Goal: Task Accomplishment & Management: Manage account settings

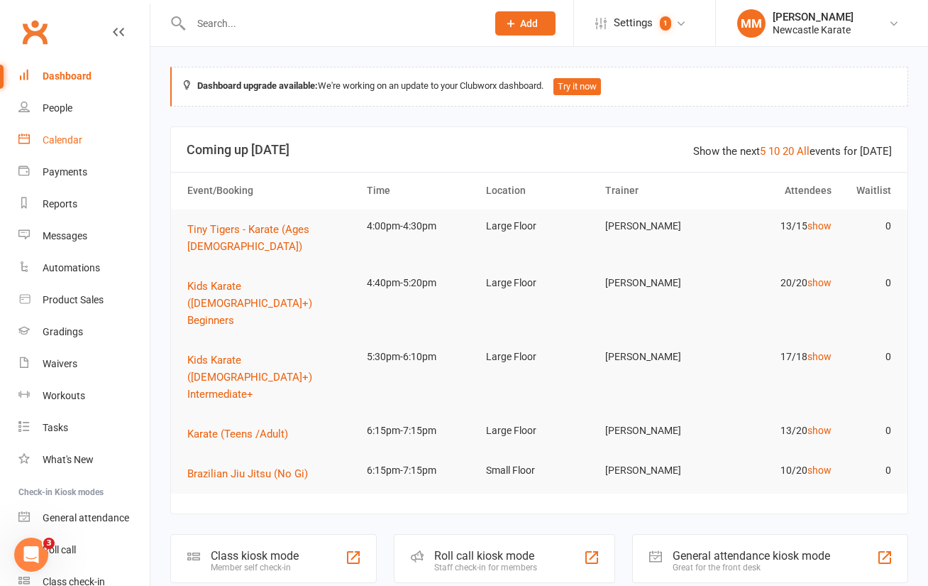
click at [67, 135] on div "Calendar" at bounding box center [63, 139] width 40 height 11
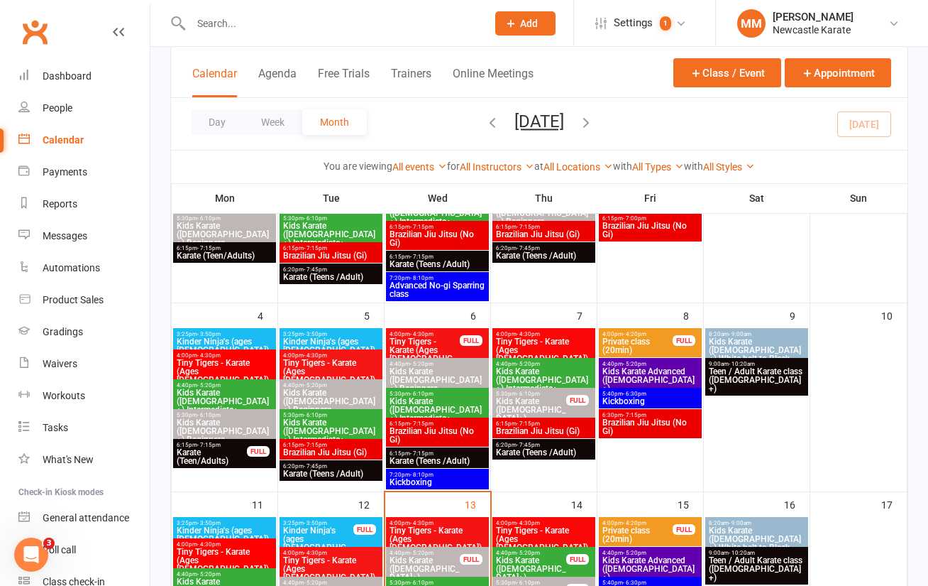
scroll to position [282, 0]
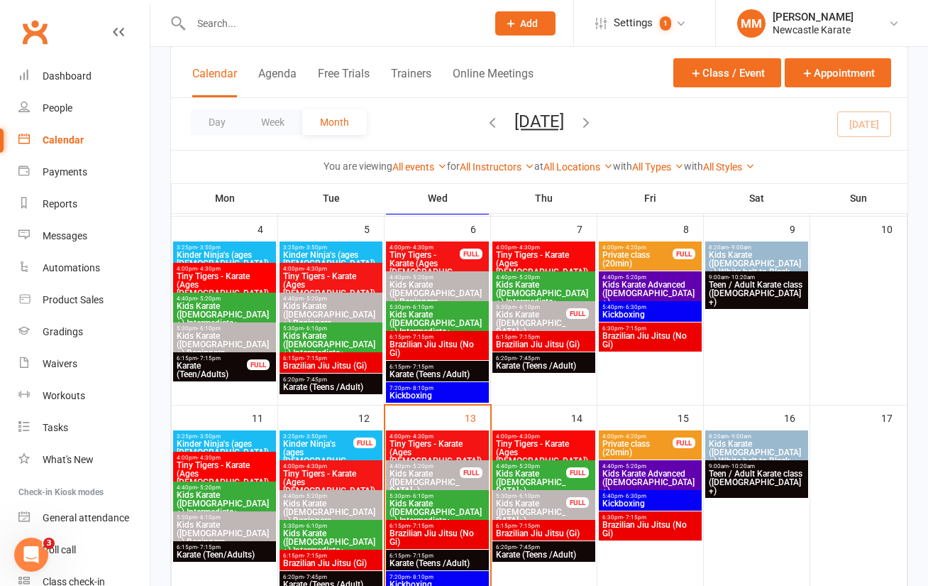
click at [542, 441] on span "Tiny Tigers - Karate (Ages [DEMOGRAPHIC_DATA])" at bounding box center [543, 452] width 97 height 26
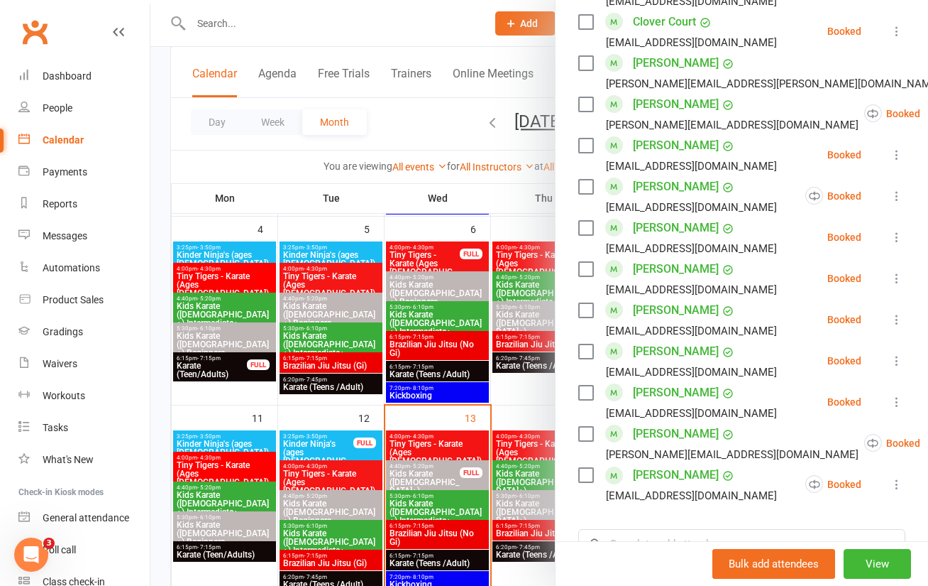
scroll to position [532, 0]
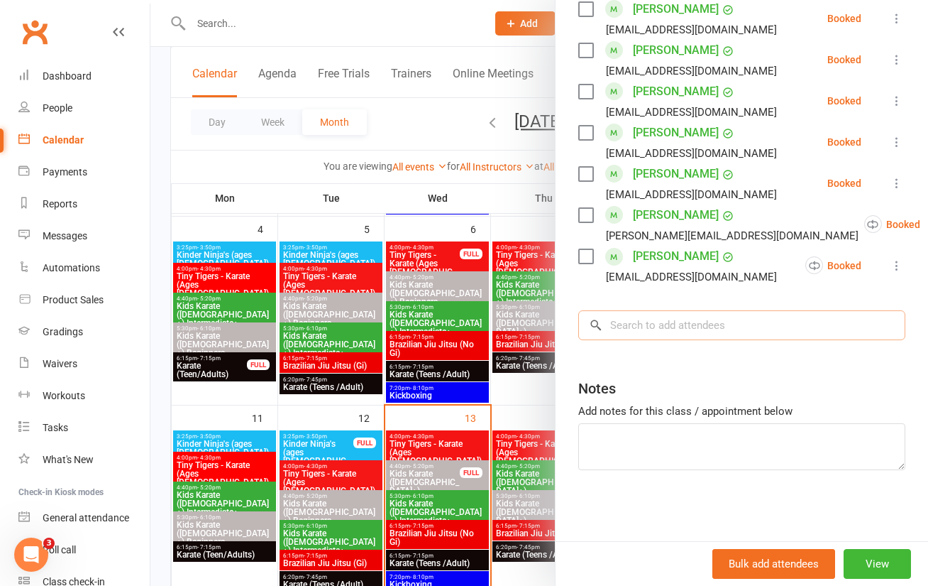
click at [641, 324] on input "search" at bounding box center [741, 325] width 327 height 30
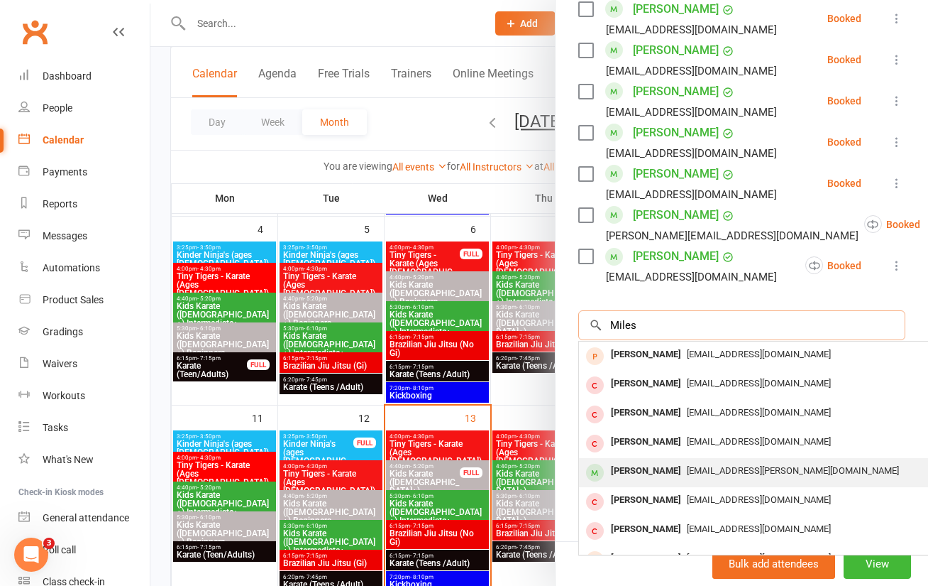
type input "Miles"
click at [778, 465] on span "kel.j.mcmahon@gmail.com" at bounding box center [793, 470] width 212 height 11
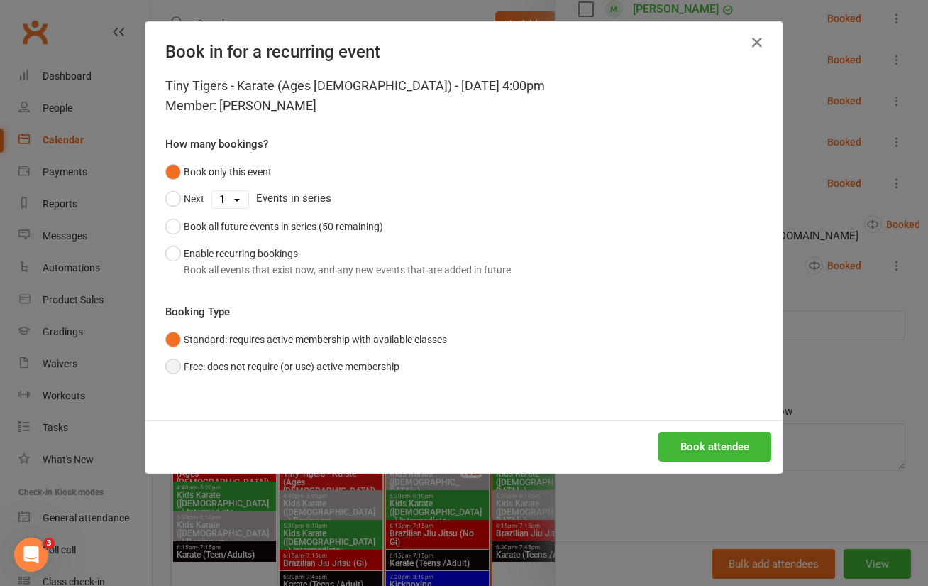
click at [175, 362] on button "Free: does not require (or use) active membership" at bounding box center [282, 366] width 234 height 27
click at [693, 444] on button "Book attendee" at bounding box center [715, 447] width 113 height 30
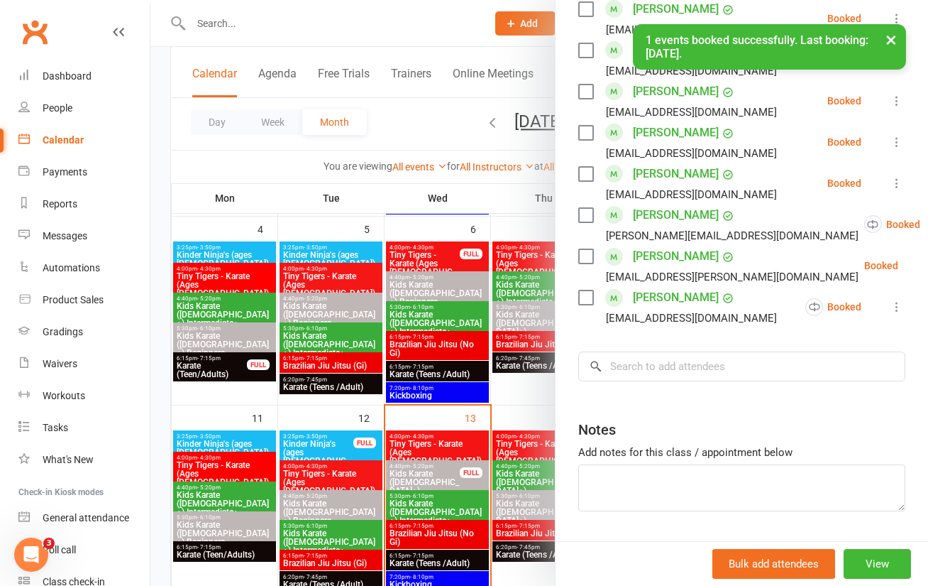
click at [432, 117] on div at bounding box center [539, 293] width 778 height 586
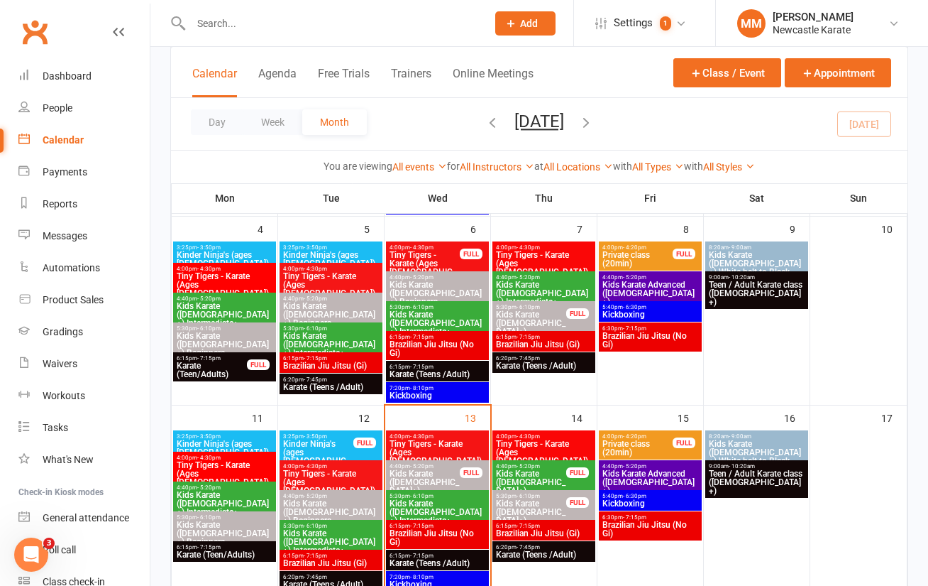
click at [39, 31] on link "Clubworx" at bounding box center [34, 31] width 35 height 35
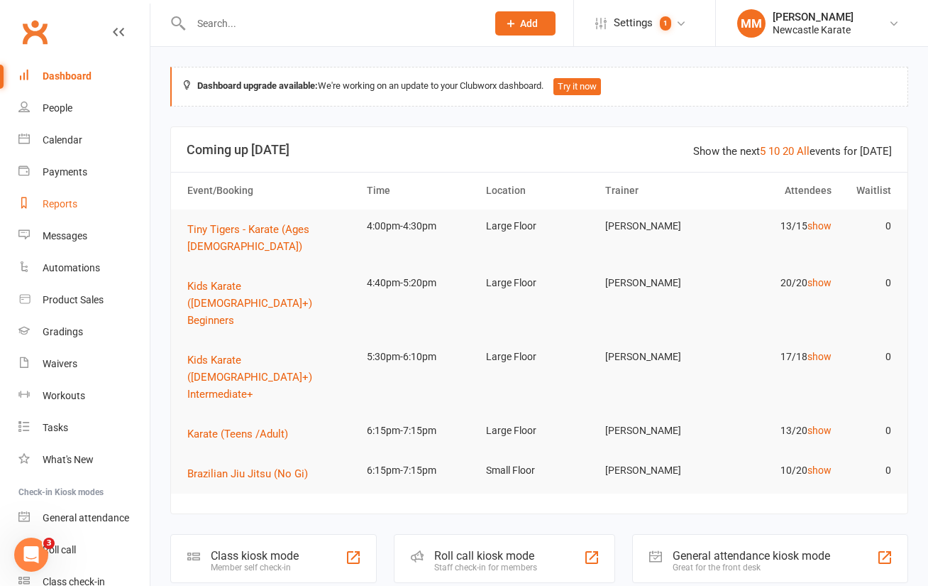
drag, startPoint x: 54, startPoint y: 201, endPoint x: 90, endPoint y: 201, distance: 36.2
click at [54, 201] on div "Reports" at bounding box center [60, 203] width 35 height 11
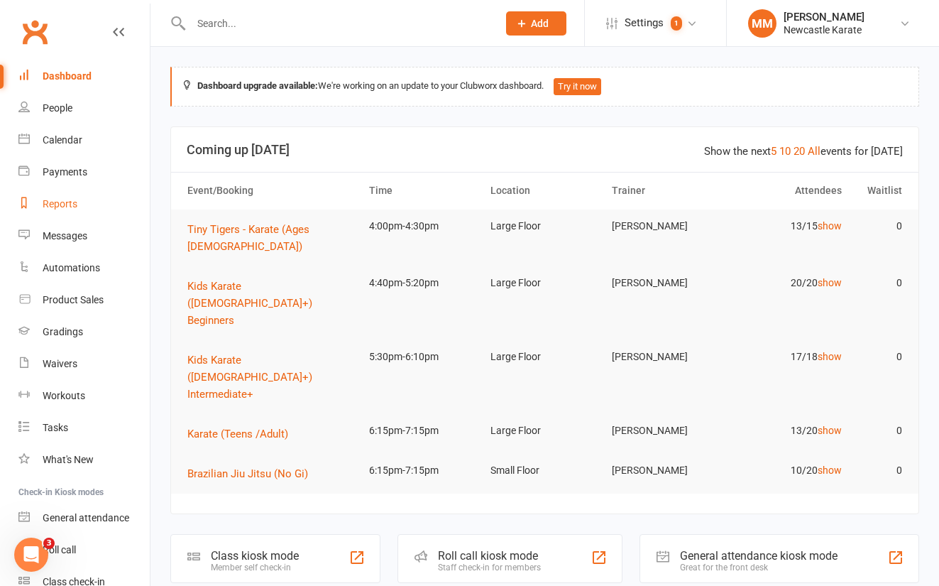
select select "100"
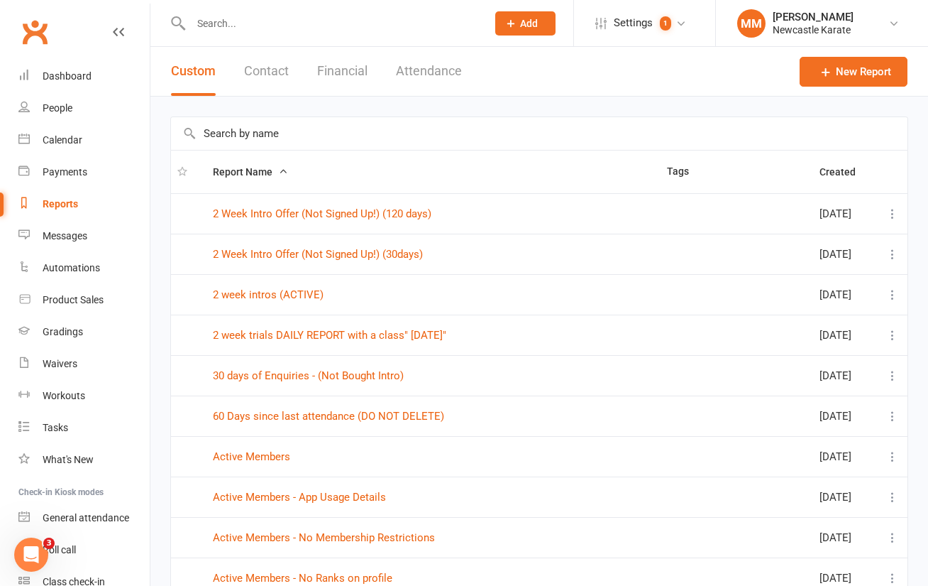
click at [361, 64] on button "Financial" at bounding box center [342, 71] width 50 height 49
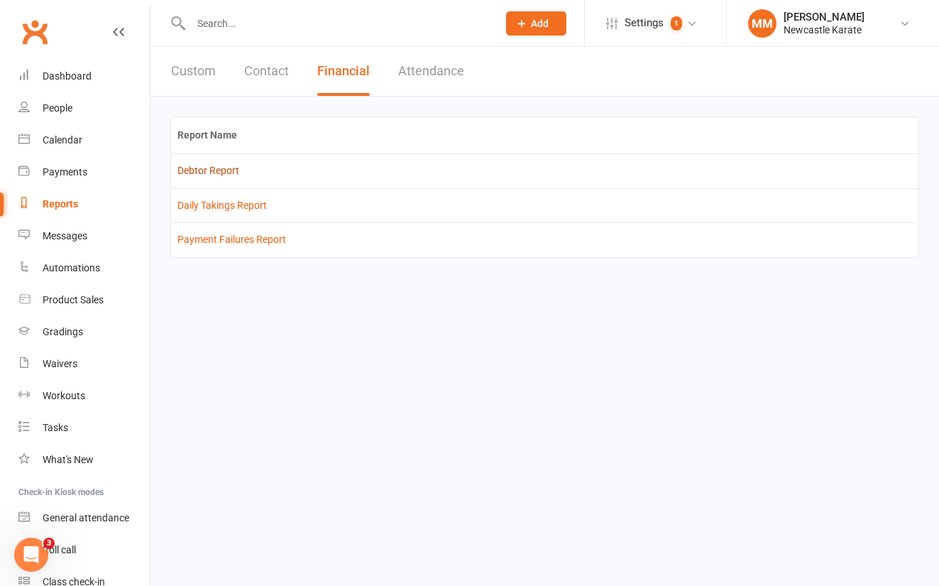
click at [225, 170] on link "Debtor Report" at bounding box center [208, 170] width 62 height 11
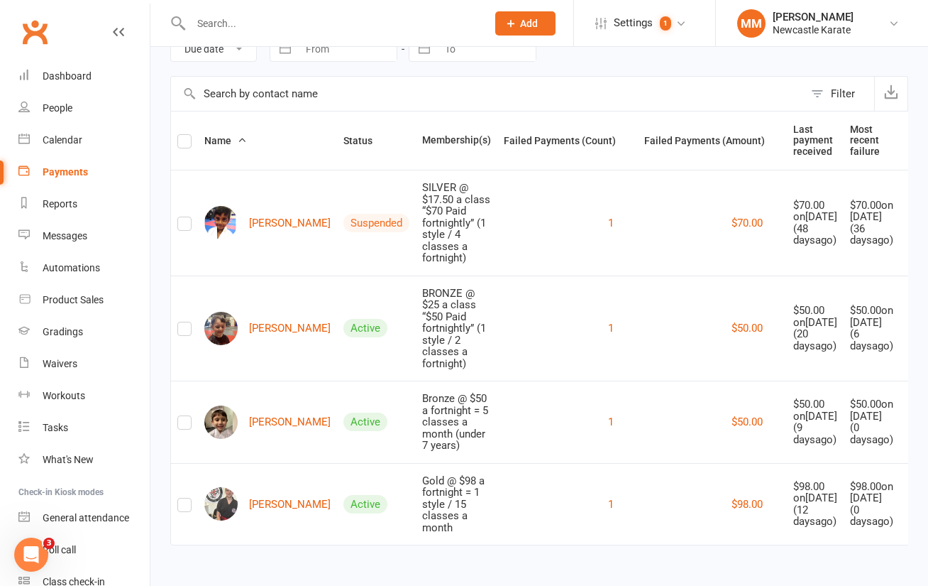
scroll to position [87, 0]
click at [269, 312] on link "[PERSON_NAME]" at bounding box center [267, 328] width 126 height 33
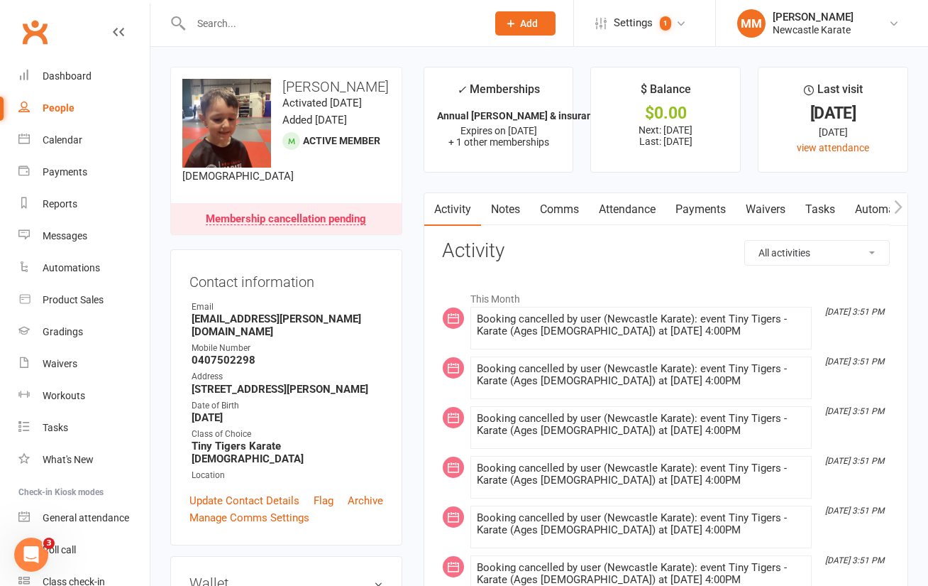
click at [705, 202] on link "Payments" at bounding box center [701, 209] width 70 height 33
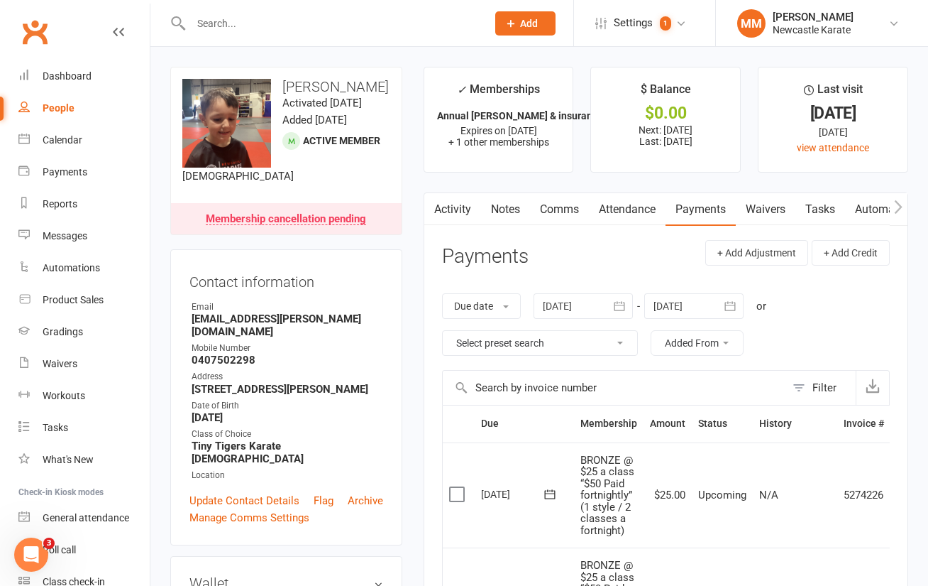
click at [561, 206] on link "Comms" at bounding box center [559, 209] width 59 height 33
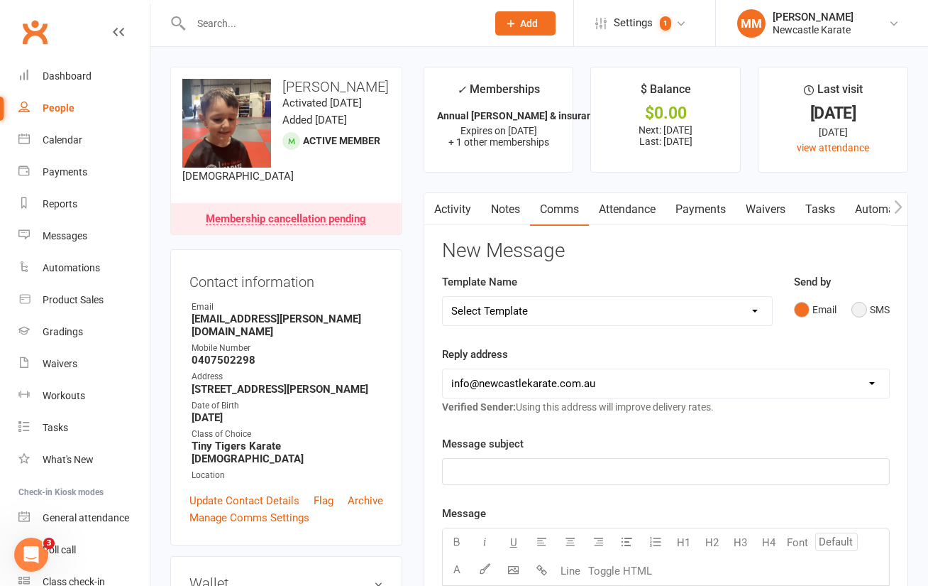
click at [859, 304] on button "SMS" at bounding box center [871, 309] width 38 height 27
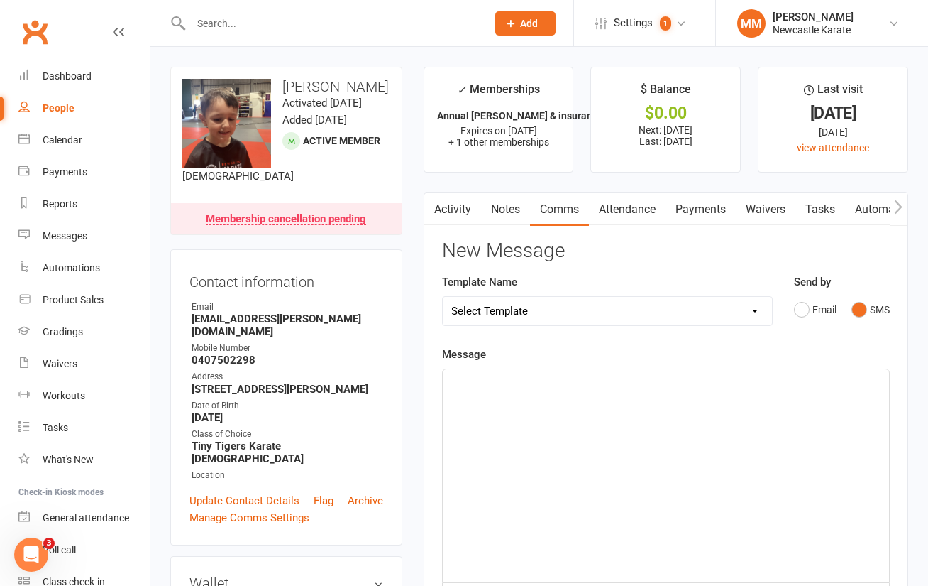
click at [498, 388] on p "﻿" at bounding box center [665, 381] width 429 height 17
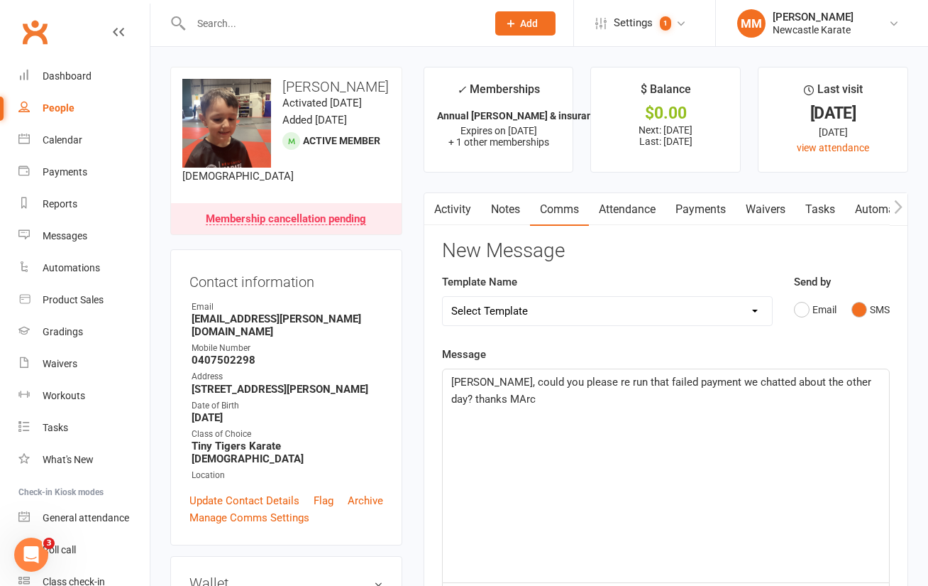
click at [663, 382] on span "Hiu Kayla, could you please re run that failed payment we chatted about the oth…" at bounding box center [662, 390] width 423 height 30
click at [520, 398] on span "Hiu Kayla, could you please re run that failed karate payment we chatted about …" at bounding box center [665, 390] width 428 height 30
click at [524, 400] on span "Hiu Kayla, could you please re run that failed karate payment we chatted about …" at bounding box center [665, 390] width 428 height 30
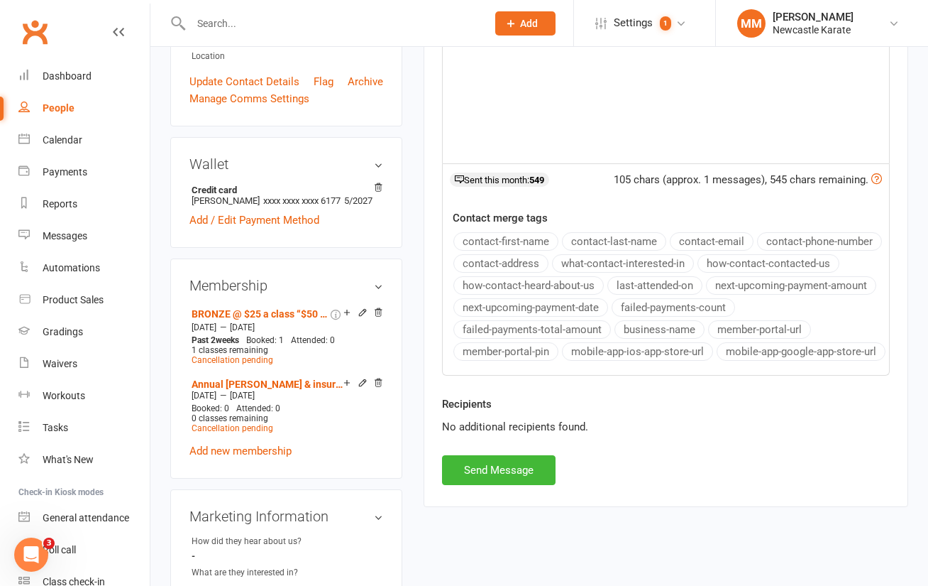
scroll to position [529, 0]
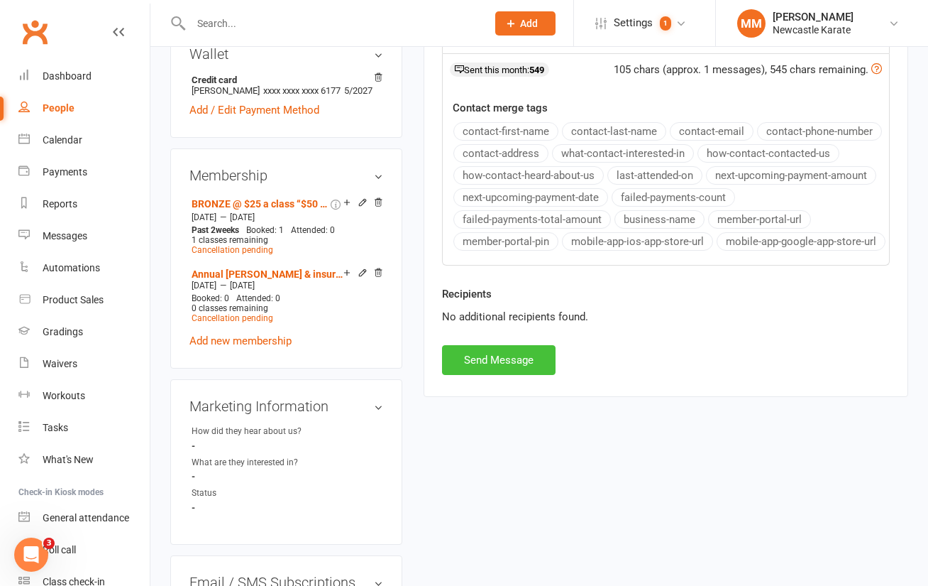
click at [537, 375] on button "Send Message" at bounding box center [499, 360] width 114 height 30
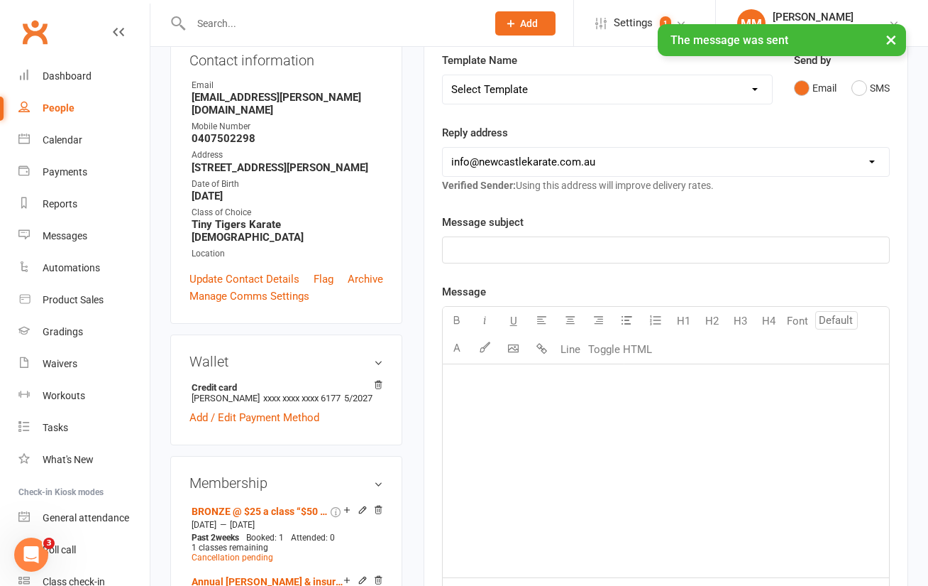
scroll to position [43, 0]
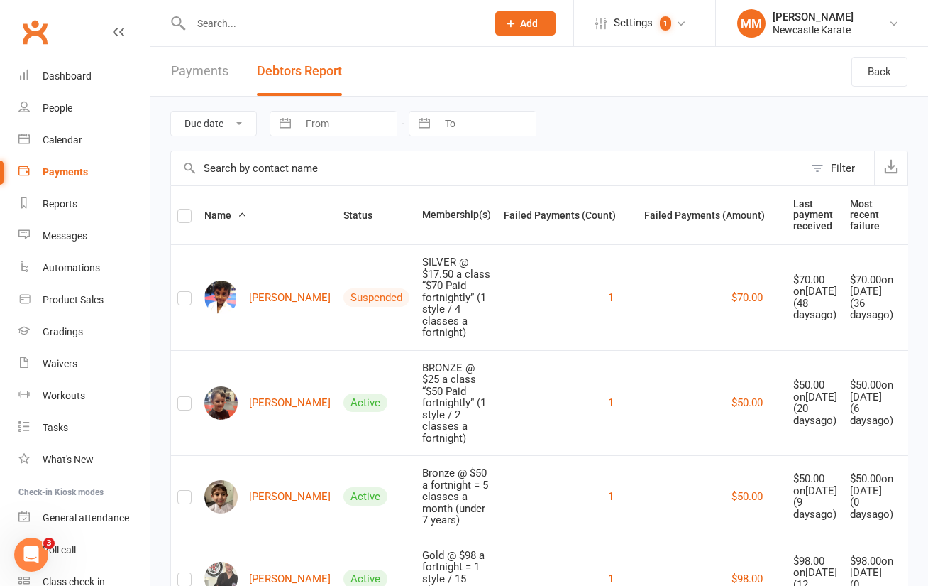
click at [31, 21] on link "Clubworx" at bounding box center [34, 31] width 35 height 35
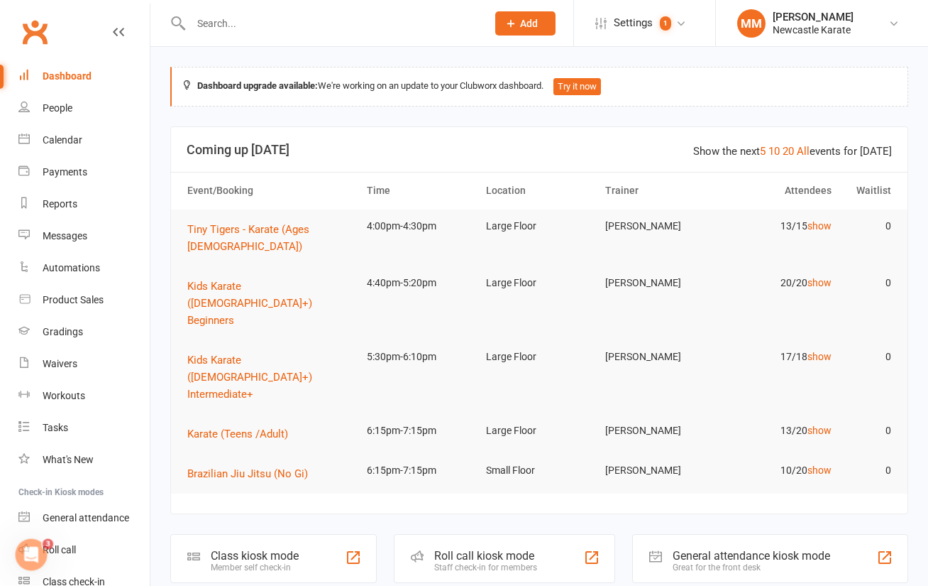
click at [29, 23] on link "Clubworx" at bounding box center [34, 31] width 35 height 35
